Goal: Information Seeking & Learning: Understand process/instructions

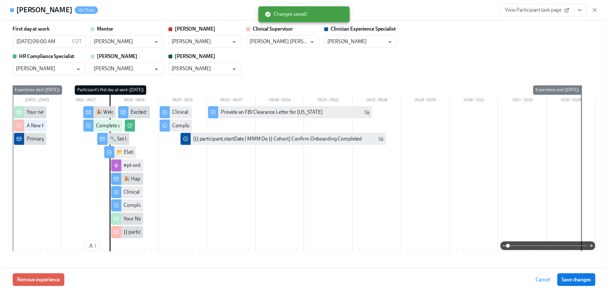
scroll to position [0, 536]
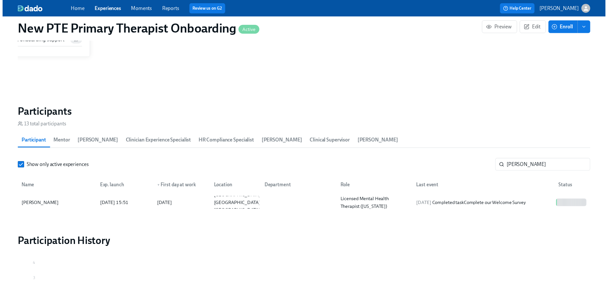
scroll to position [0, 532]
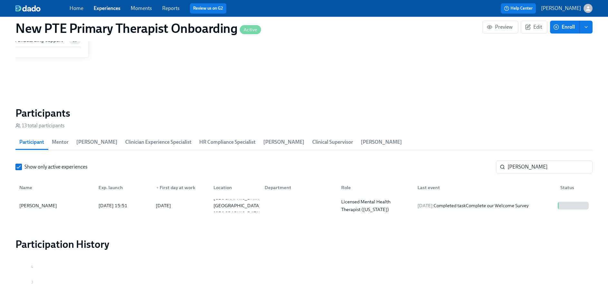
click at [105, 9] on link "Experiences" at bounding box center [107, 8] width 27 height 6
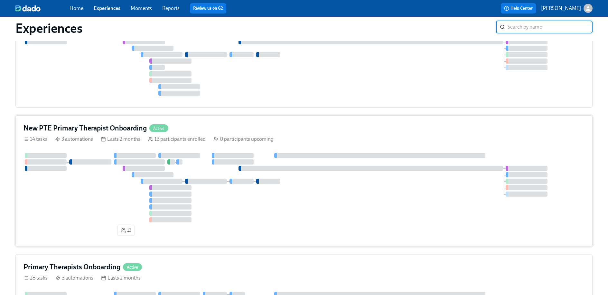
scroll to position [289, 0]
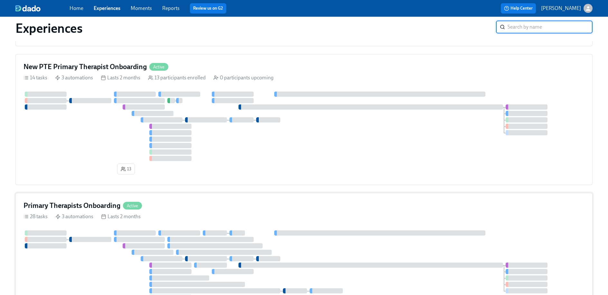
click at [100, 197] on div "Primary Therapists Onboarding Active 28 tasks 3 automations Lasts 2 months" at bounding box center [303, 268] width 577 height 151
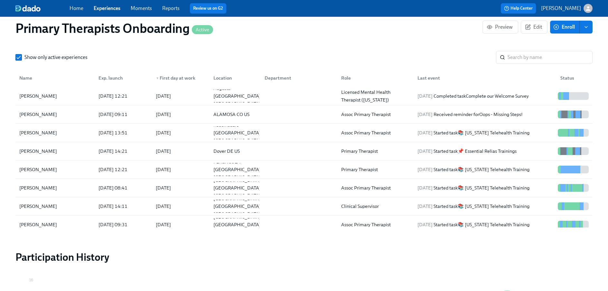
scroll to position [693, 0]
click at [559, 56] on input "search" at bounding box center [549, 56] width 85 height 13
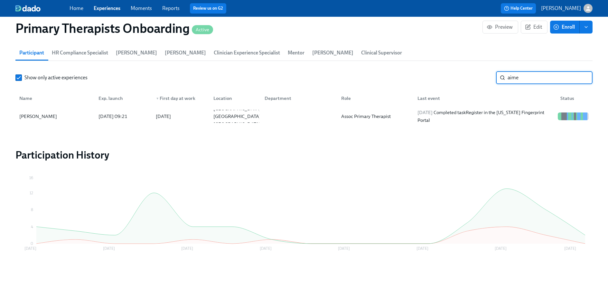
scroll to position [673, 0]
type input "aime"
click at [45, 118] on div "Aime Lerma" at bounding box center [38, 116] width 43 height 8
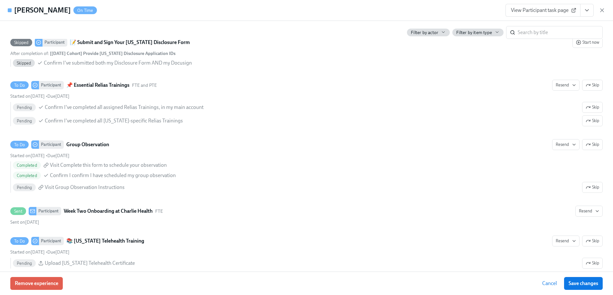
scroll to position [1491, 0]
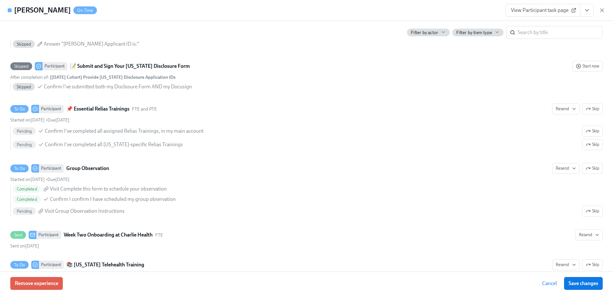
click at [538, 9] on span "View Participant task page" at bounding box center [543, 10] width 64 height 6
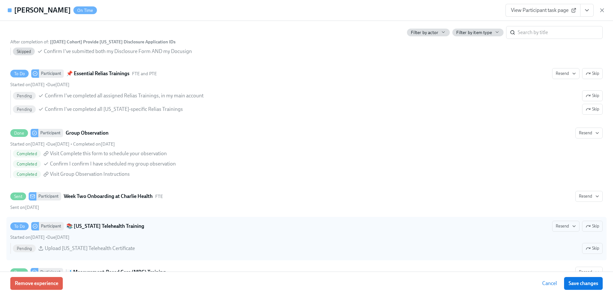
scroll to position [1556, 0]
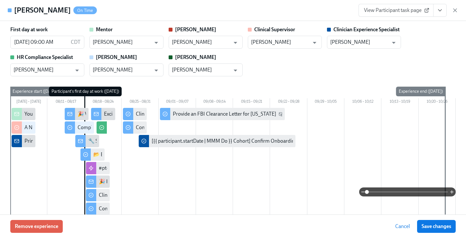
scroll to position [606, 0]
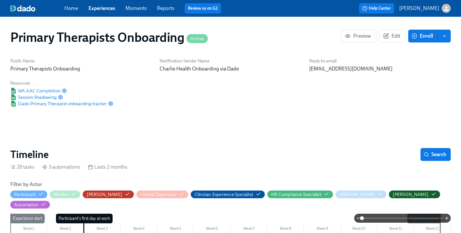
scroll to position [0, 7522]
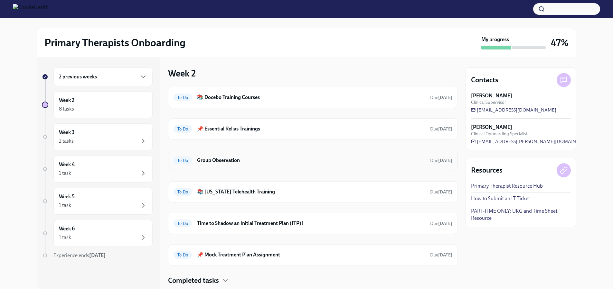
click at [264, 167] on div "To Do Group Observation Due 3 days ago" at bounding box center [313, 160] width 290 height 21
click at [219, 155] on div "To Do Group Observation Due 3 days ago" at bounding box center [313, 160] width 290 height 21
click at [222, 160] on h6 "Group Observation" at bounding box center [311, 160] width 228 height 7
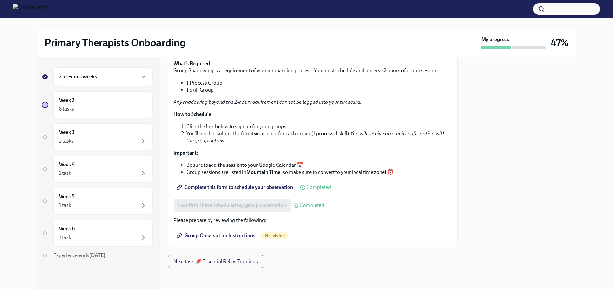
scroll to position [59, 0]
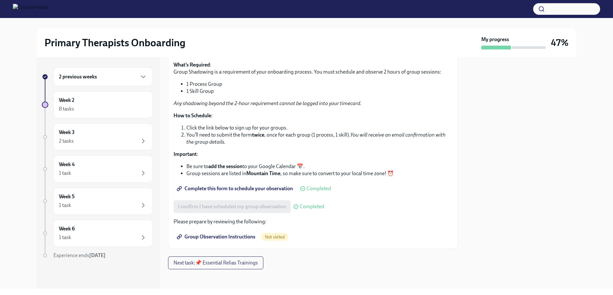
click at [244, 236] on span "Group Observation Instructions" at bounding box center [216, 237] width 77 height 6
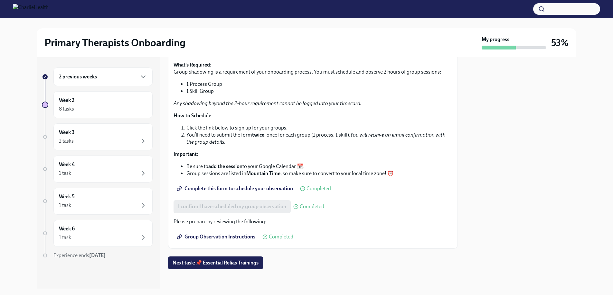
click at [109, 82] on div "2 previous weeks" at bounding box center [102, 77] width 99 height 19
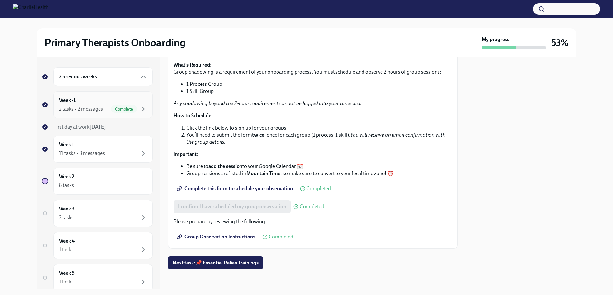
click at [99, 103] on div "Week -1 2 tasks • 2 messages Complete" at bounding box center [103, 105] width 88 height 16
